Goal: Use online tool/utility: Utilize a website feature to perform a specific function

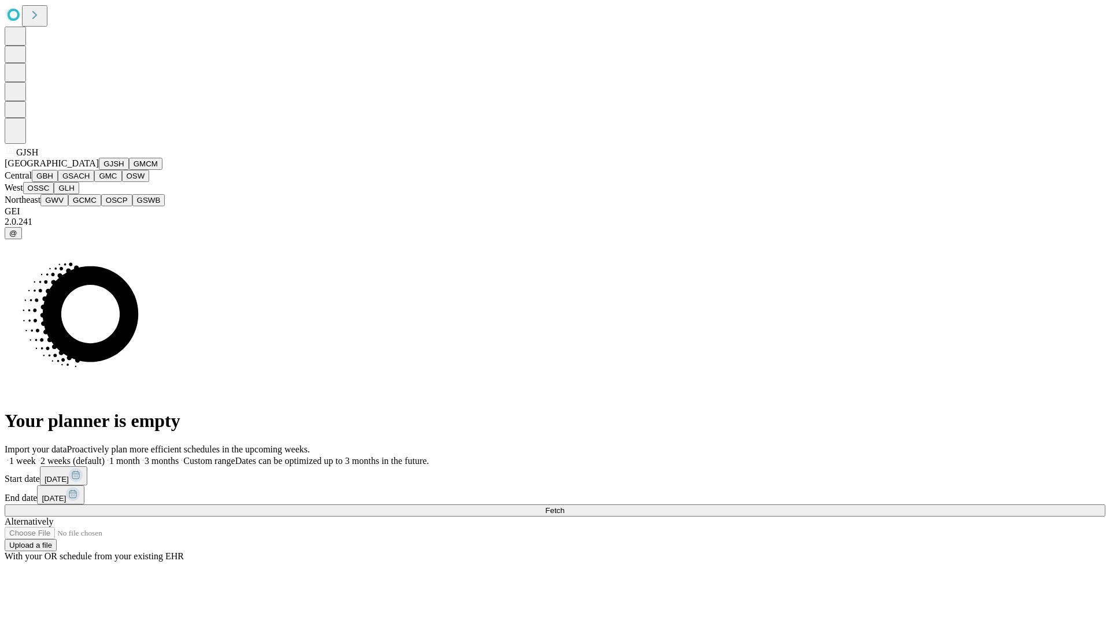
click at [99, 170] on button "GJSH" at bounding box center [114, 164] width 30 height 12
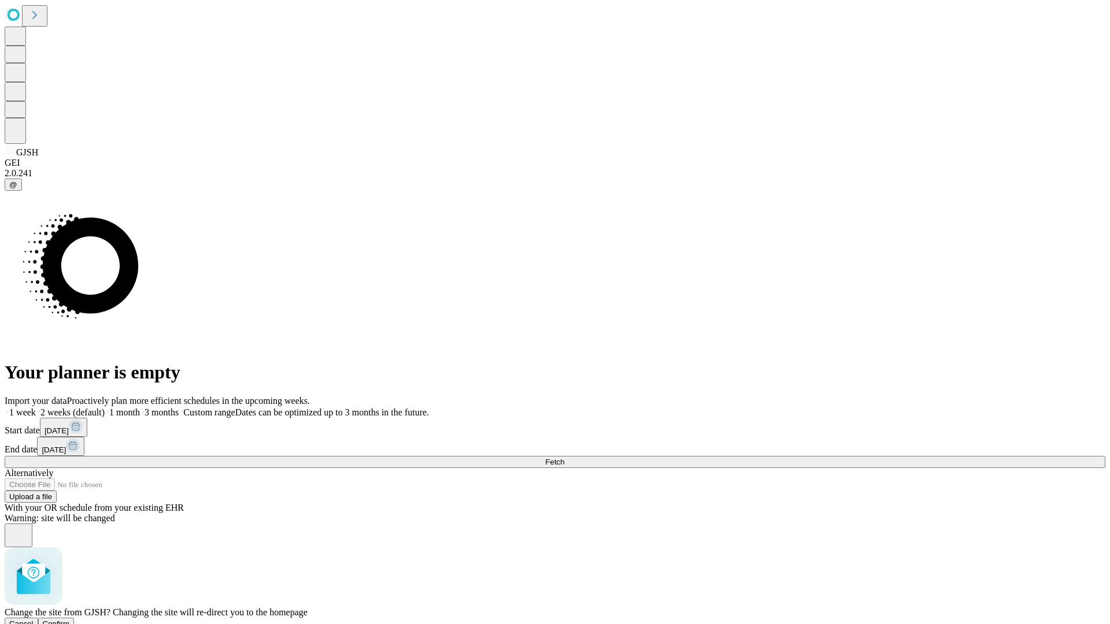
click at [70, 620] on span "Confirm" at bounding box center [56, 624] width 27 height 9
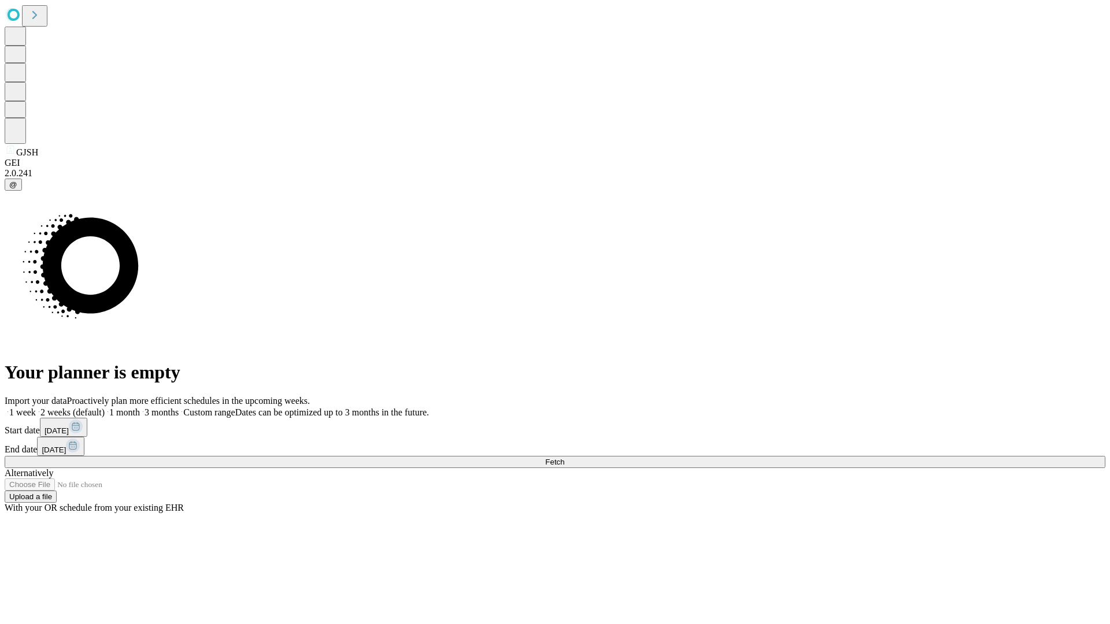
click at [105, 407] on label "2 weeks (default)" at bounding box center [70, 412] width 69 height 10
click at [564, 458] on span "Fetch" at bounding box center [554, 462] width 19 height 9
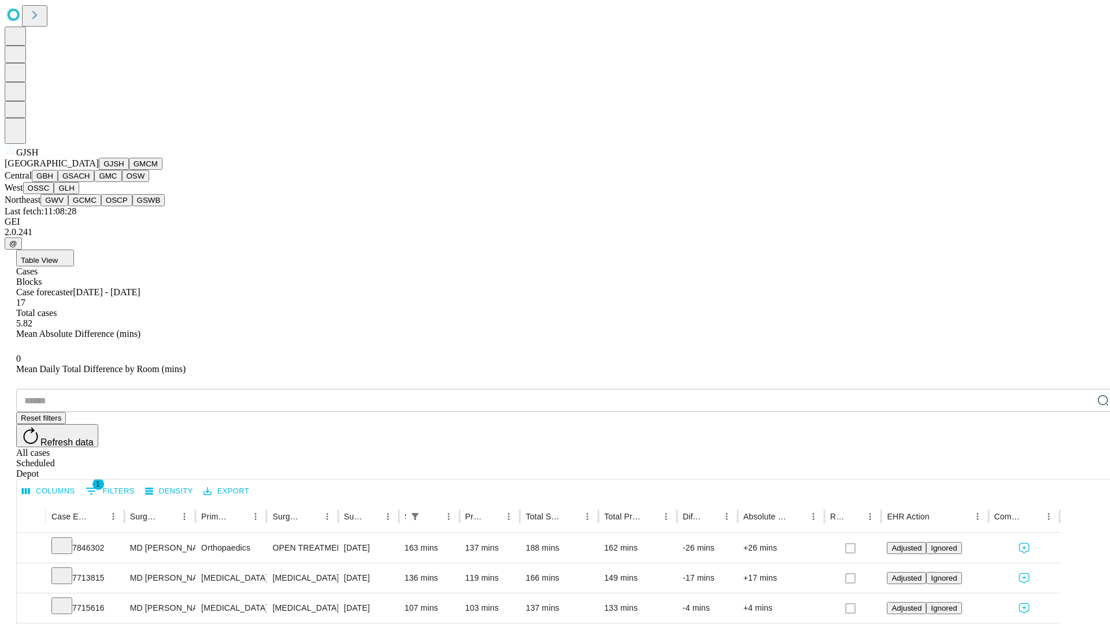
click at [129, 170] on button "GMCM" at bounding box center [146, 164] width 34 height 12
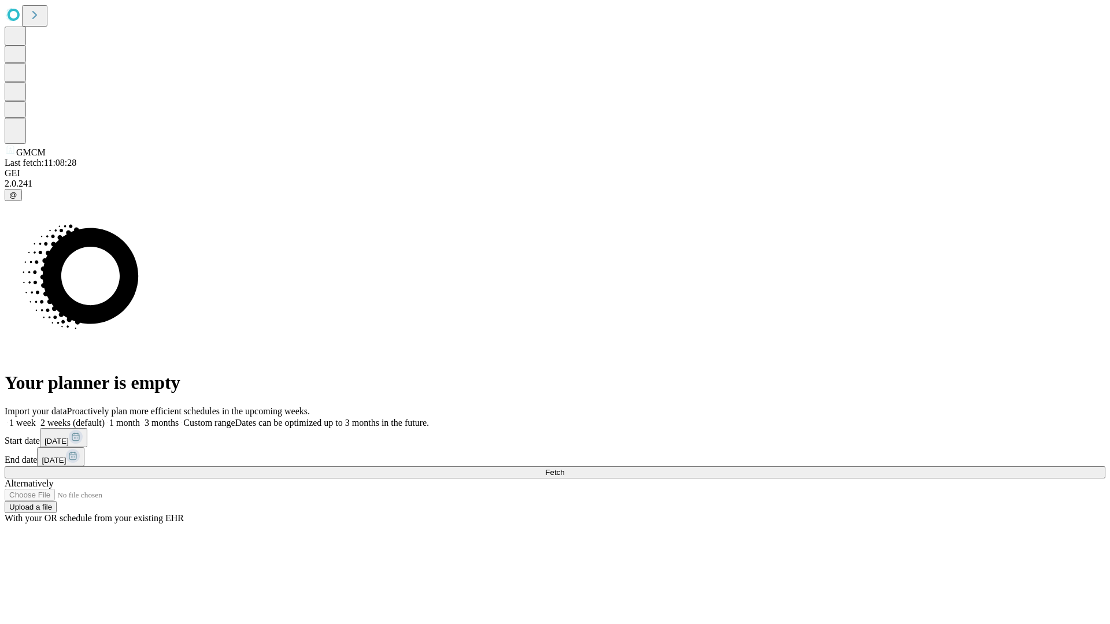
click at [105, 418] on label "2 weeks (default)" at bounding box center [70, 423] width 69 height 10
click at [564, 468] on span "Fetch" at bounding box center [554, 472] width 19 height 9
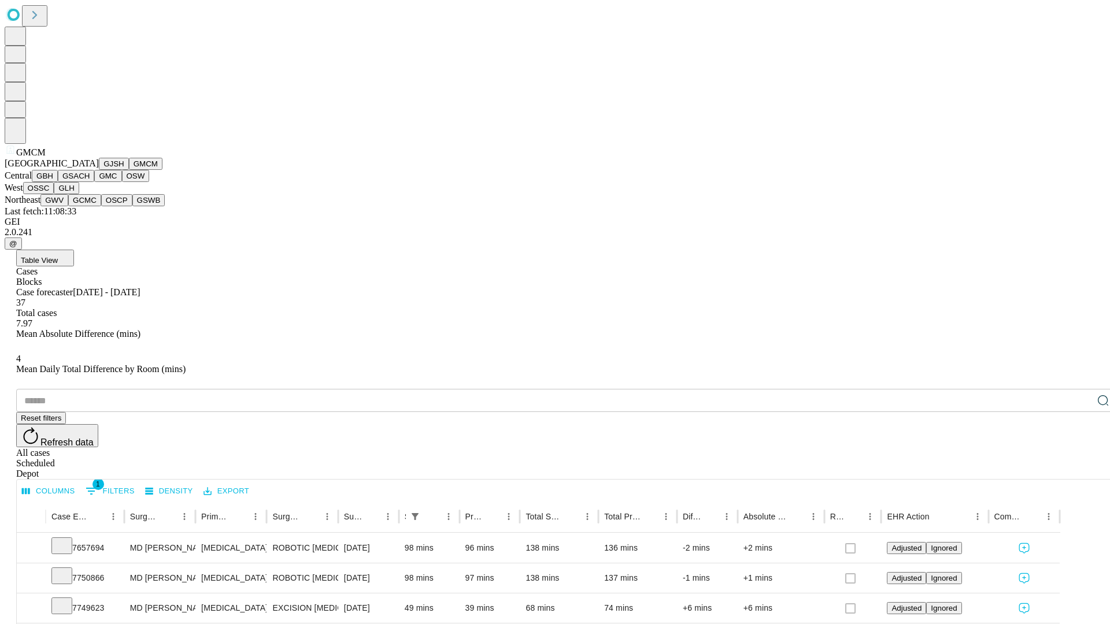
click at [58, 182] on button "GBH" at bounding box center [45, 176] width 26 height 12
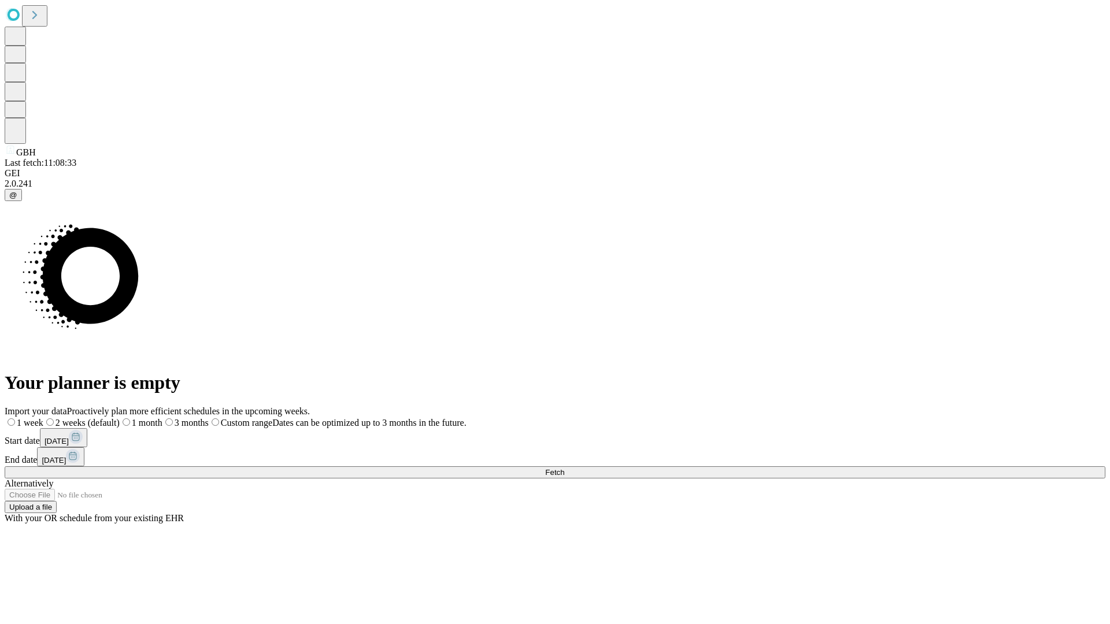
click at [564, 468] on span "Fetch" at bounding box center [554, 472] width 19 height 9
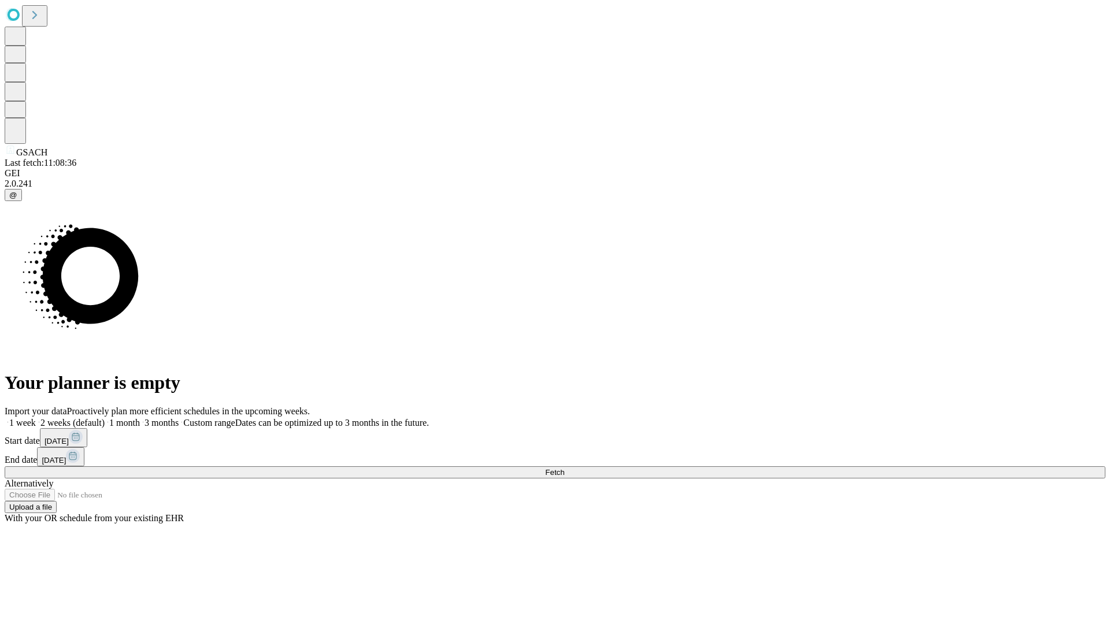
click at [105, 418] on label "2 weeks (default)" at bounding box center [70, 423] width 69 height 10
click at [564, 468] on span "Fetch" at bounding box center [554, 472] width 19 height 9
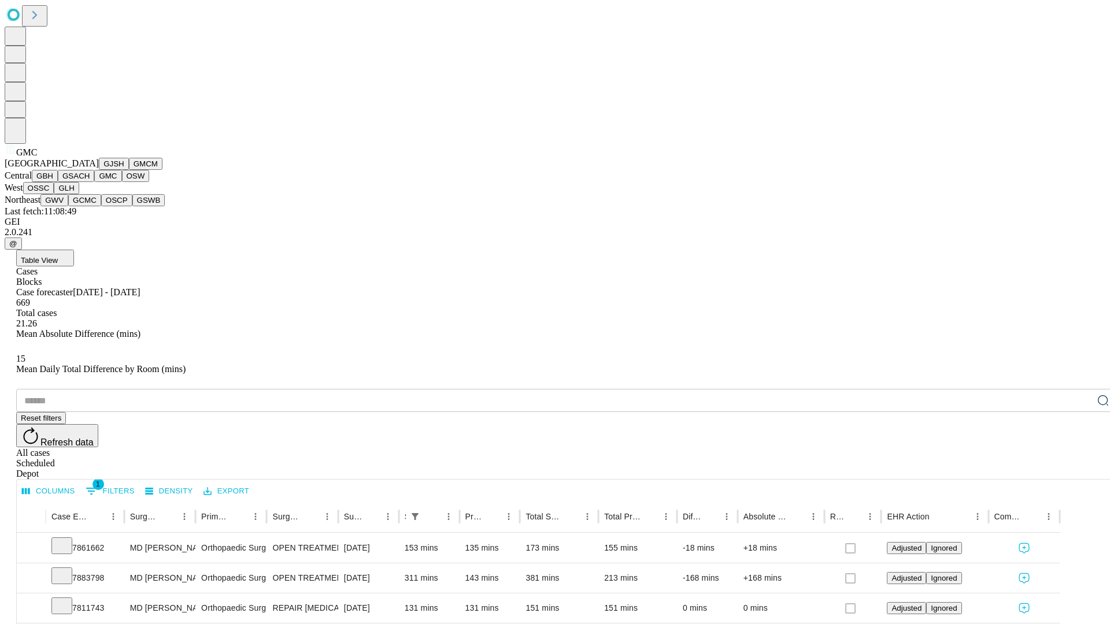
click at [122, 182] on button "OSW" at bounding box center [136, 176] width 28 height 12
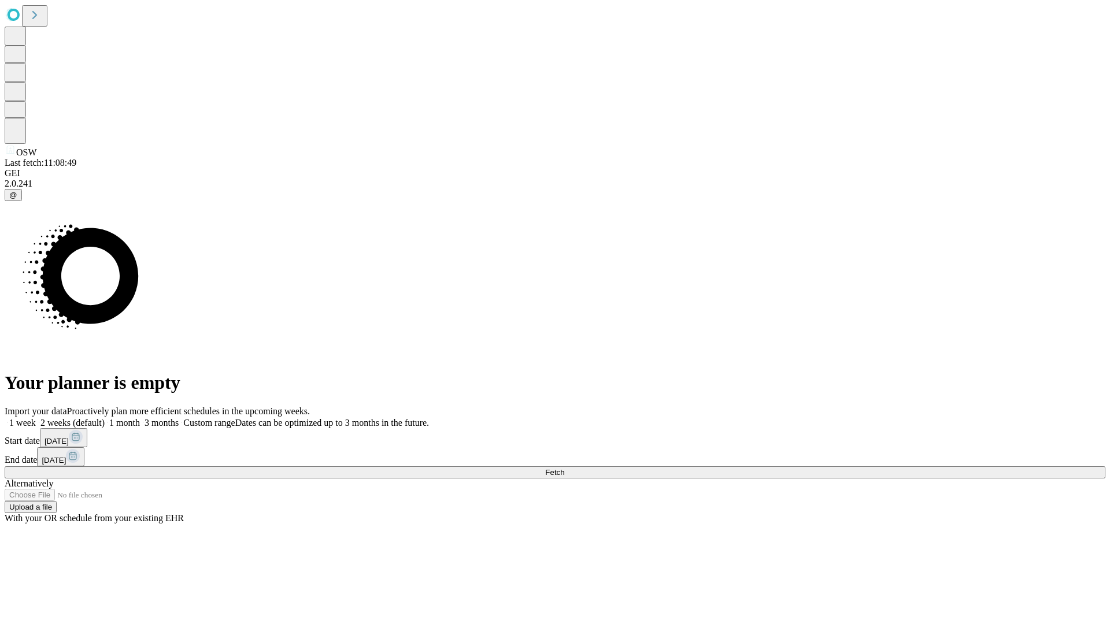
click at [105, 418] on label "2 weeks (default)" at bounding box center [70, 423] width 69 height 10
click at [564, 468] on span "Fetch" at bounding box center [554, 472] width 19 height 9
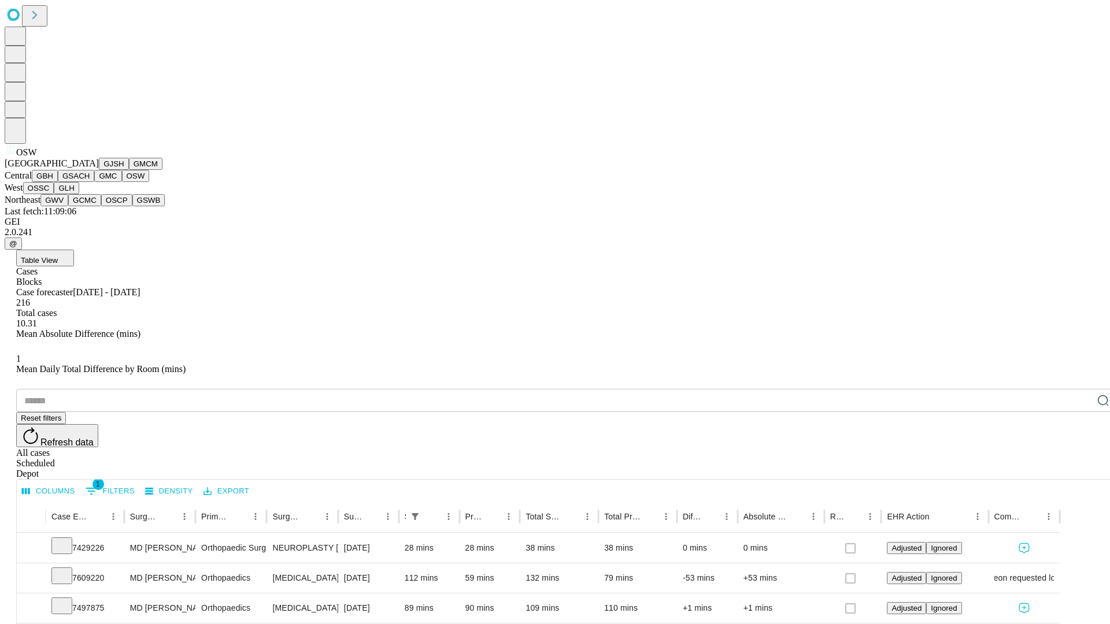
click at [54, 194] on button "OSSC" at bounding box center [38, 188] width 31 height 12
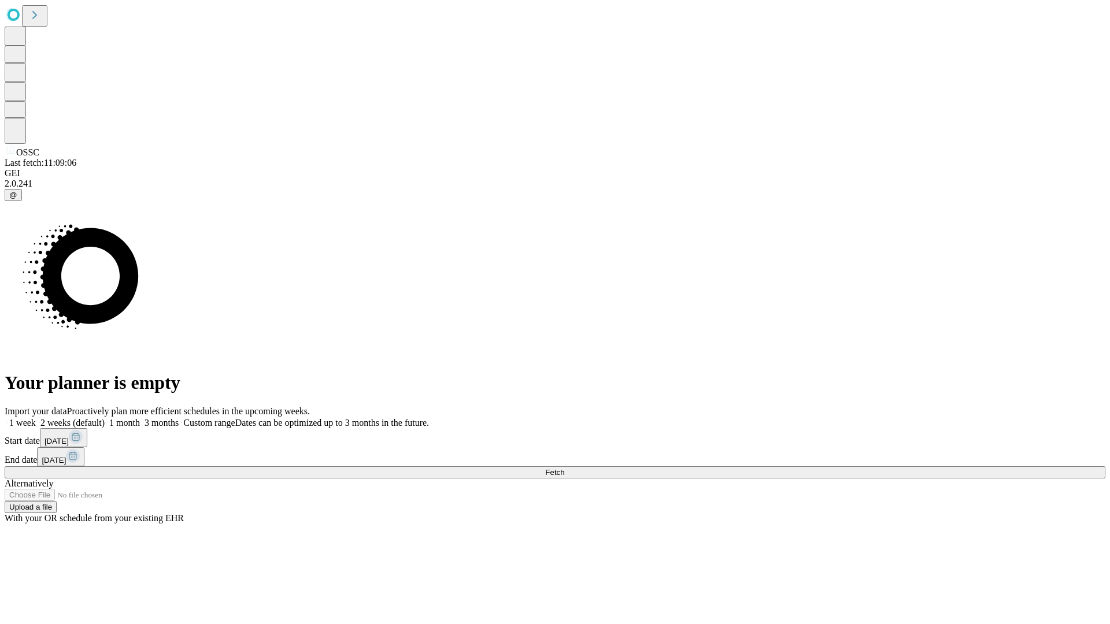
click at [105, 418] on label "2 weeks (default)" at bounding box center [70, 423] width 69 height 10
click at [564, 468] on span "Fetch" at bounding box center [554, 472] width 19 height 9
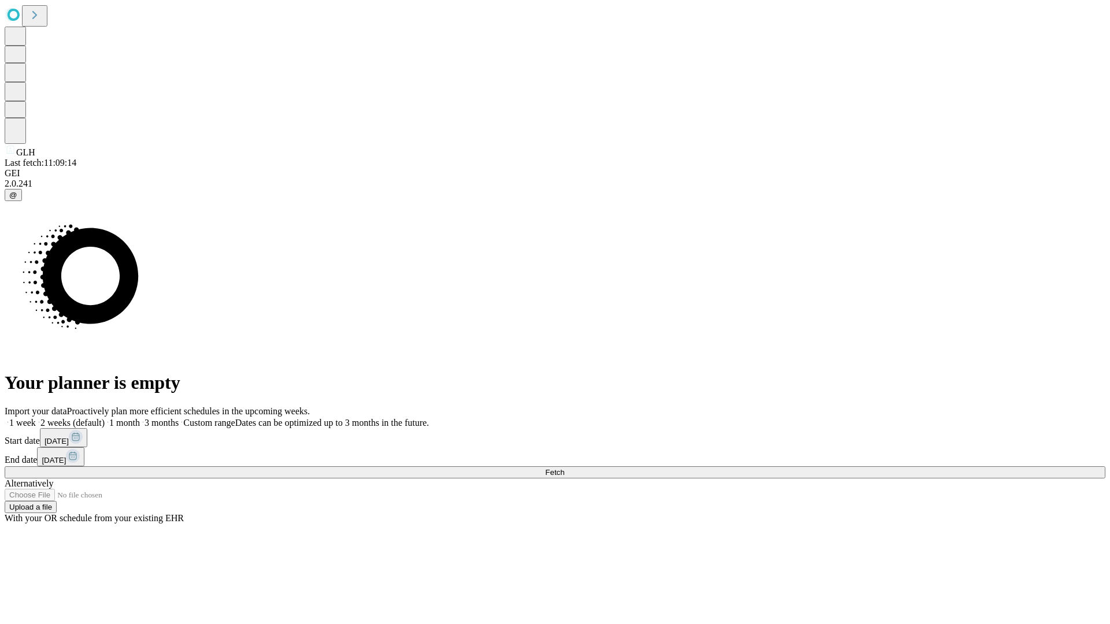
click at [105, 418] on label "2 weeks (default)" at bounding box center [70, 423] width 69 height 10
click at [564, 468] on span "Fetch" at bounding box center [554, 472] width 19 height 9
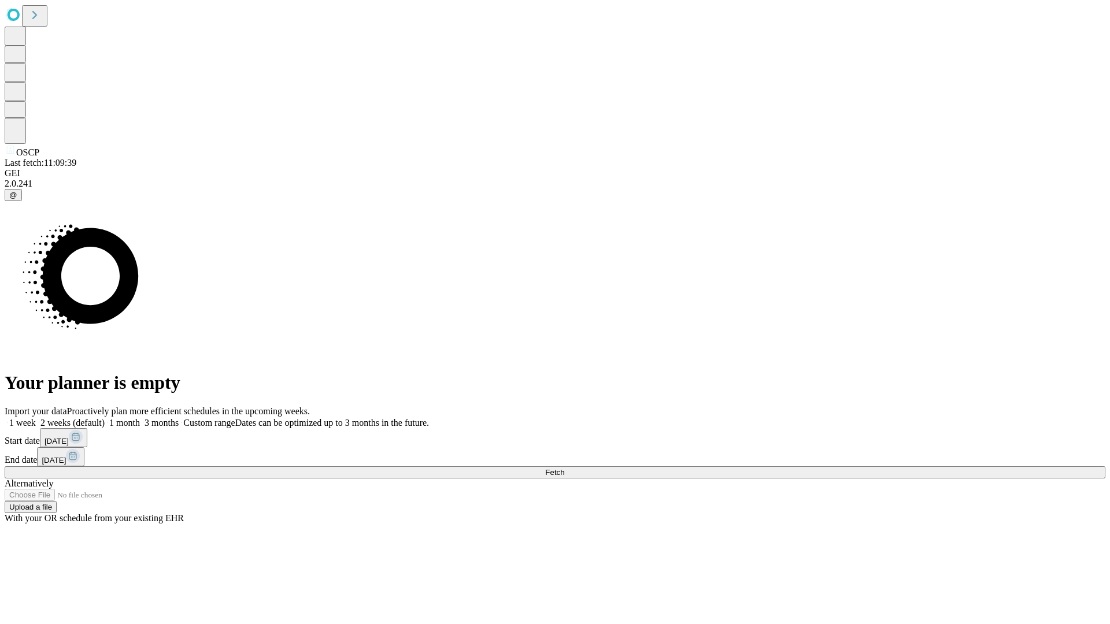
click at [105, 418] on label "2 weeks (default)" at bounding box center [70, 423] width 69 height 10
click at [564, 468] on span "Fetch" at bounding box center [554, 472] width 19 height 9
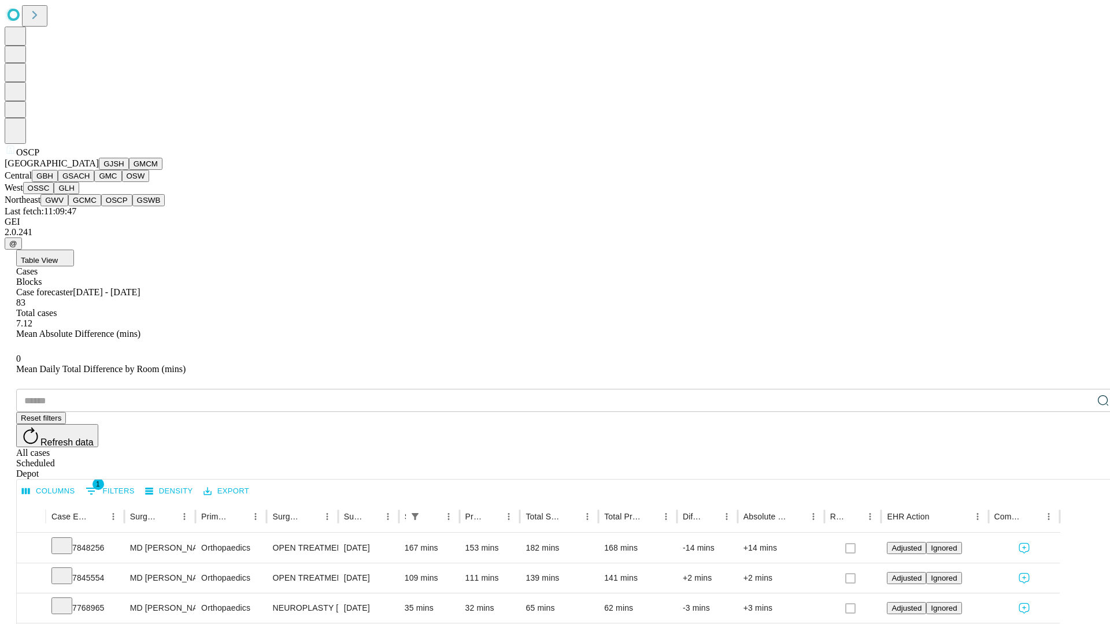
click at [132, 206] on button "GSWB" at bounding box center [148, 200] width 33 height 12
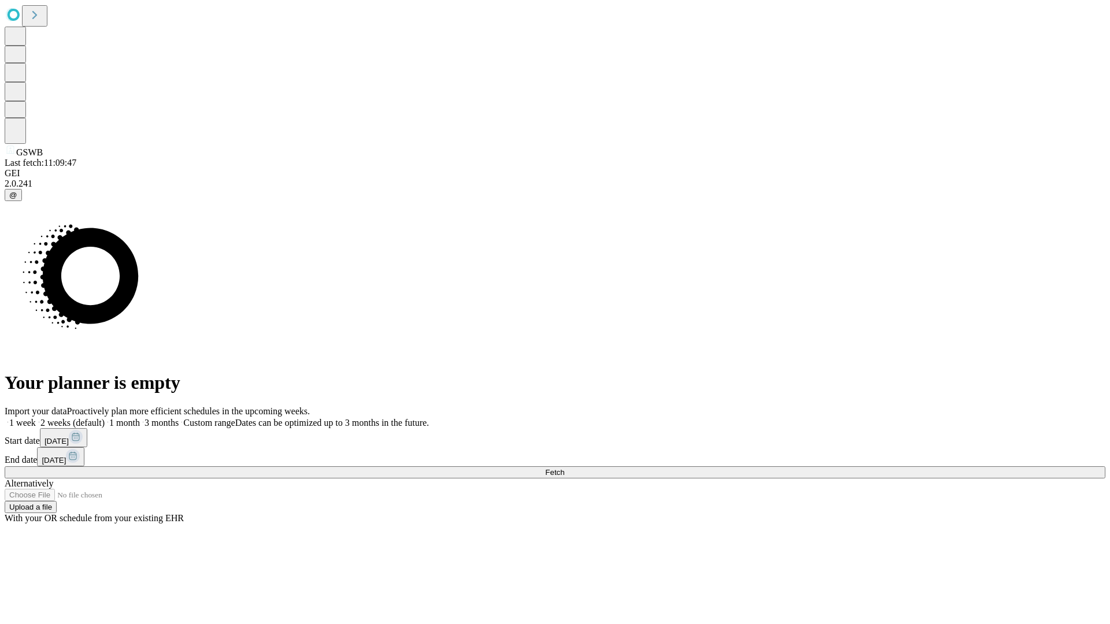
click at [105, 418] on label "2 weeks (default)" at bounding box center [70, 423] width 69 height 10
click at [564, 468] on span "Fetch" at bounding box center [554, 472] width 19 height 9
